Goal: Transaction & Acquisition: Book appointment/travel/reservation

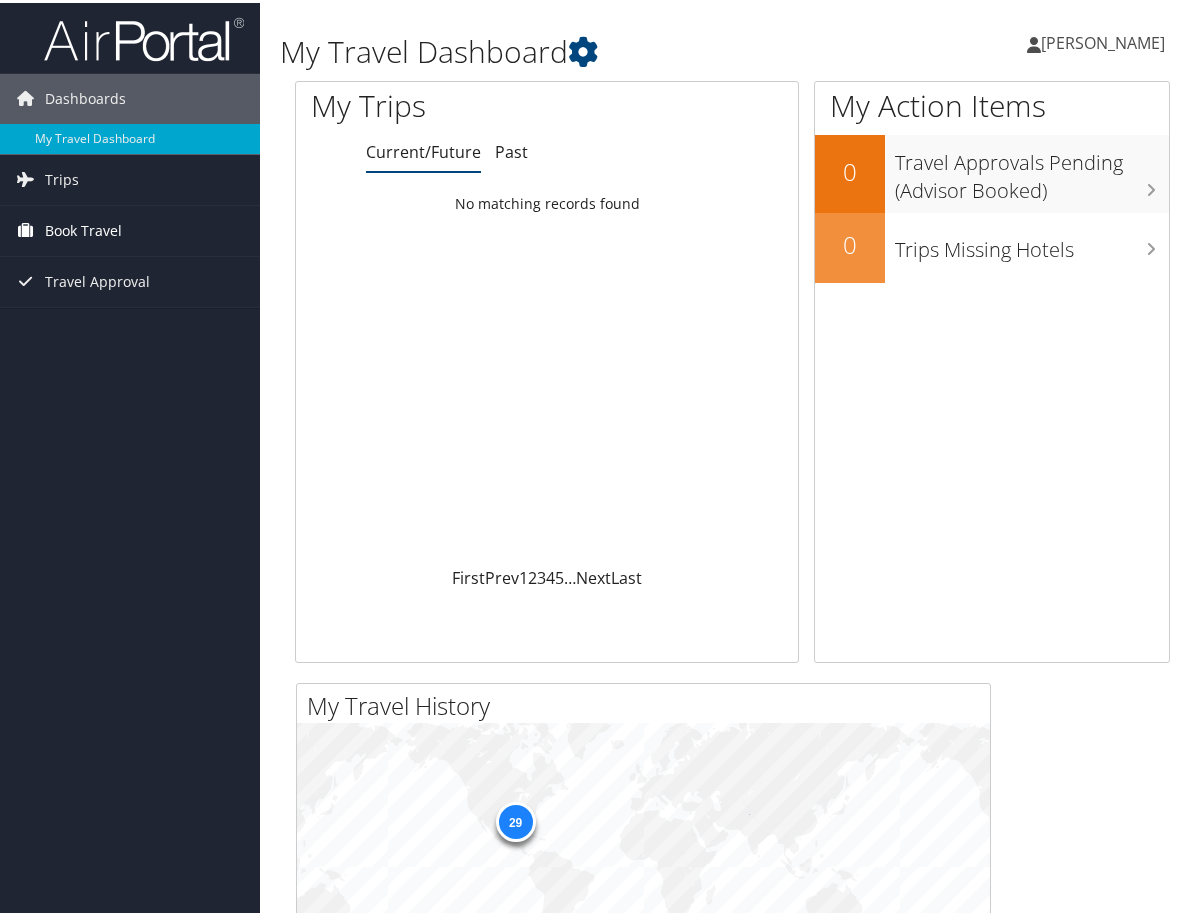
click at [89, 215] on span "Book Travel" at bounding box center [83, 228] width 77 height 50
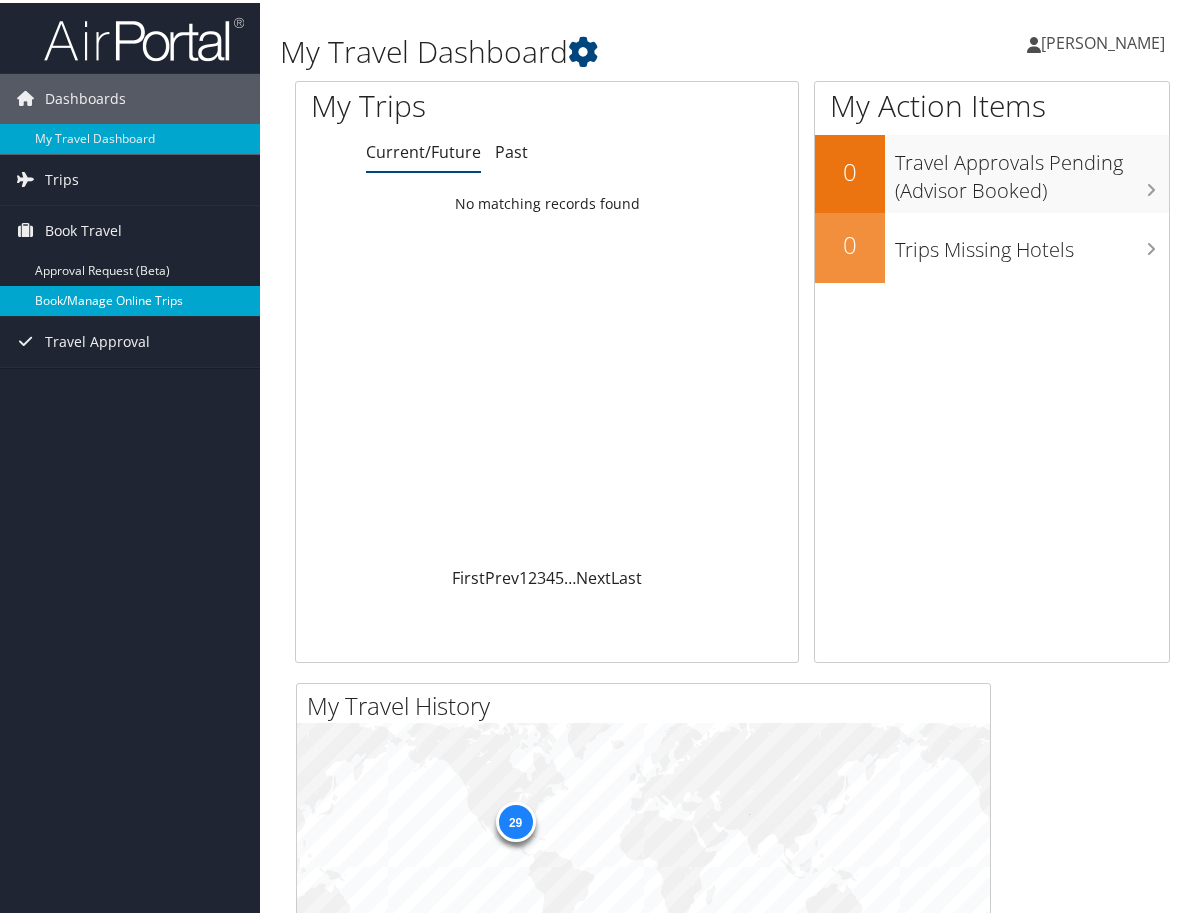
click at [109, 302] on link "Book/Manage Online Trips" at bounding box center [130, 298] width 260 height 30
